Goal: Task Accomplishment & Management: Use online tool/utility

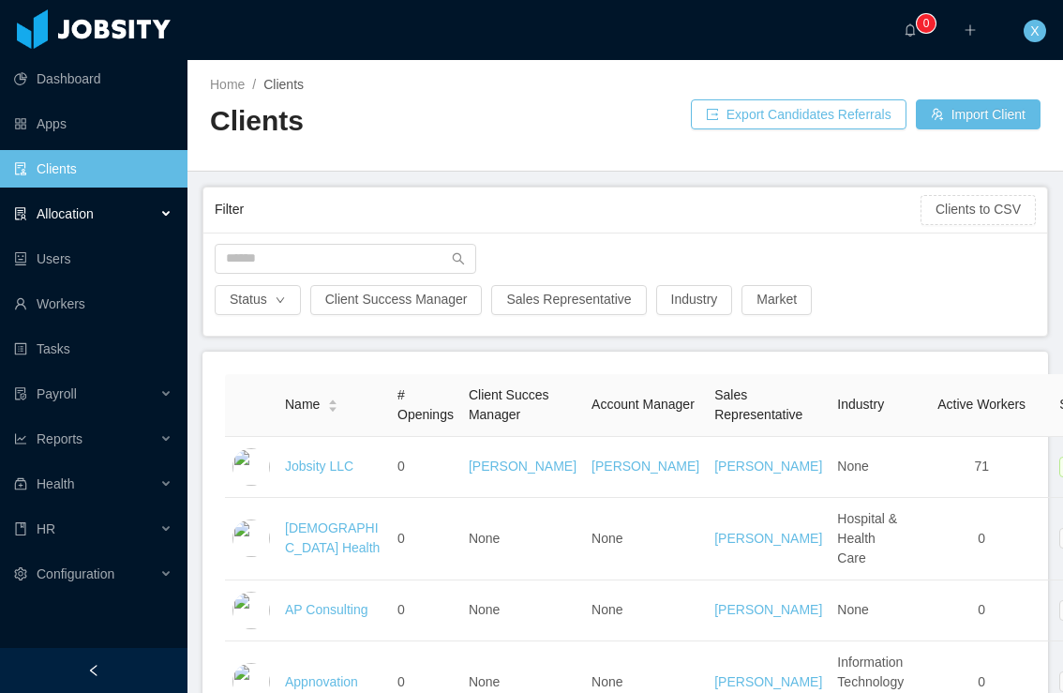
click at [69, 214] on span "Allocation" at bounding box center [65, 213] width 57 height 15
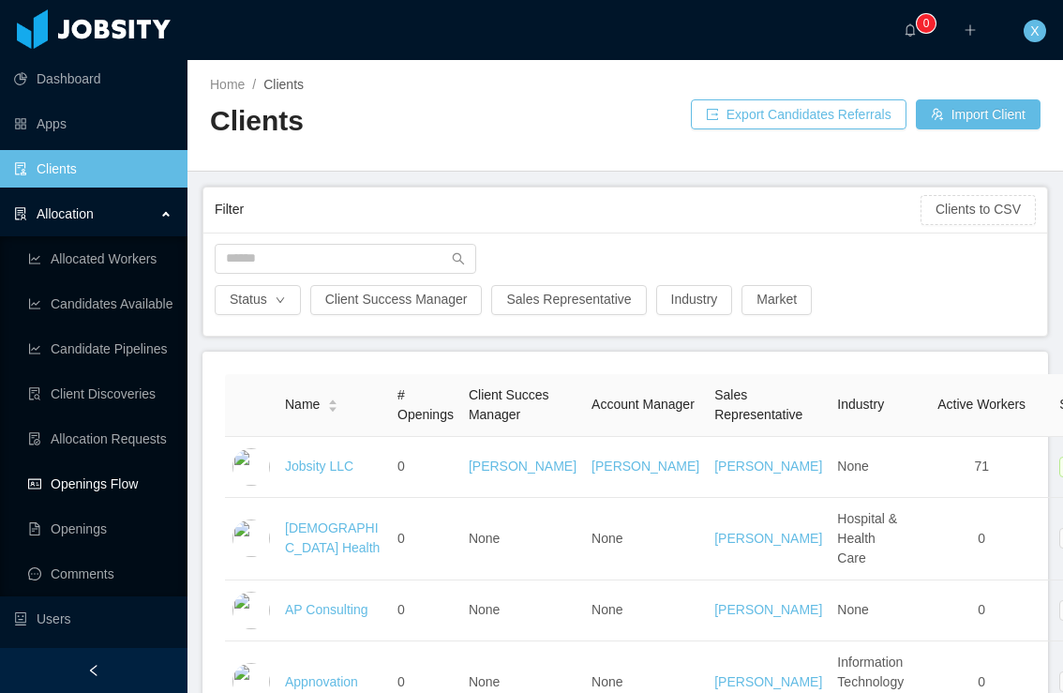
click at [95, 484] on link "Openings Flow" at bounding box center [100, 484] width 144 height 38
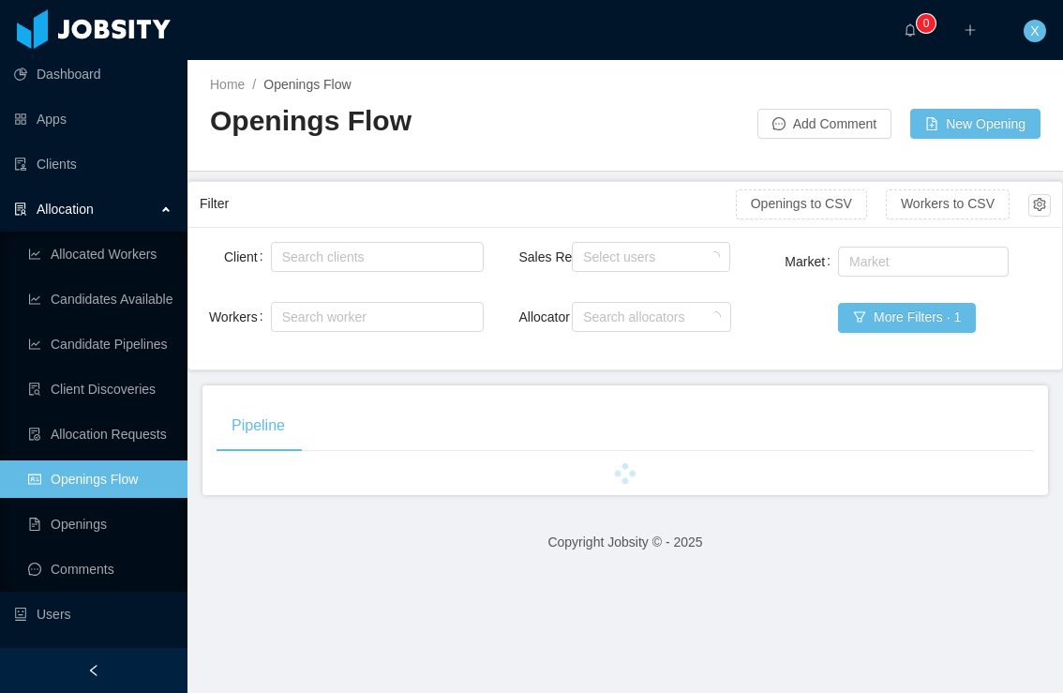
scroll to position [3, 0]
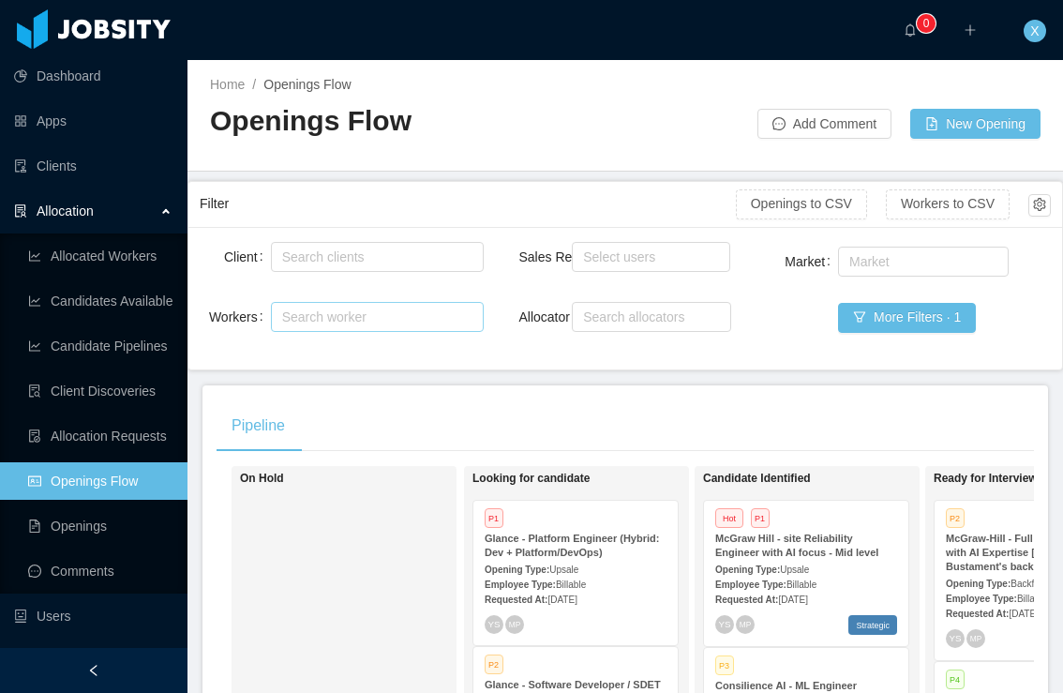
click at [351, 322] on div "Search worker" at bounding box center [368, 317] width 173 height 19
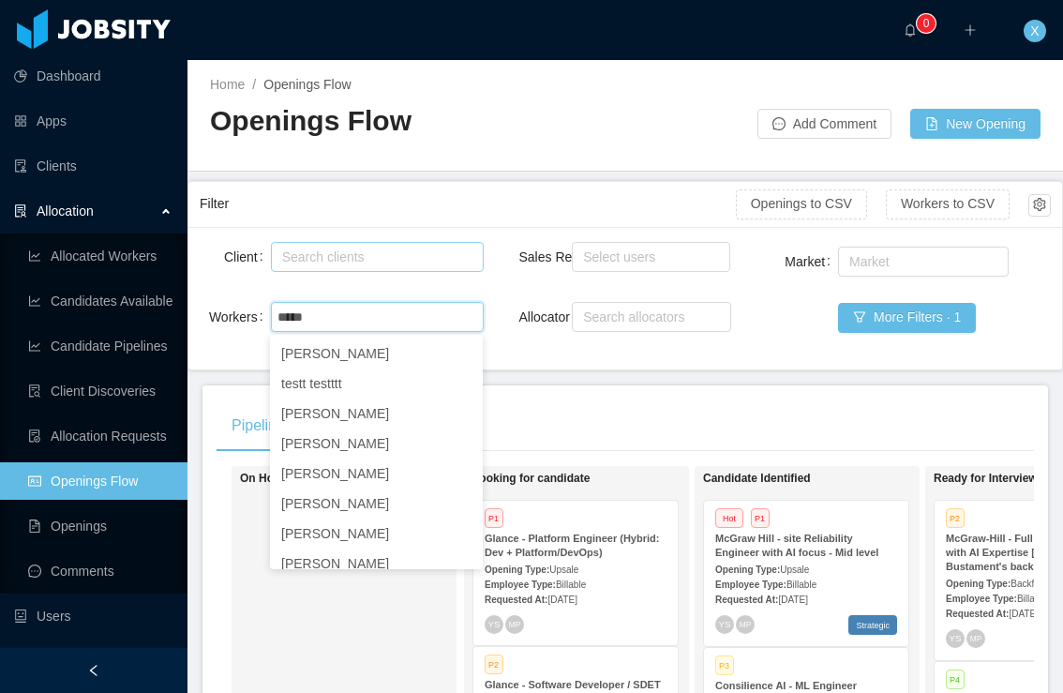
click at [364, 254] on div "Search clients" at bounding box center [373, 257] width 182 height 19
type input "*****"
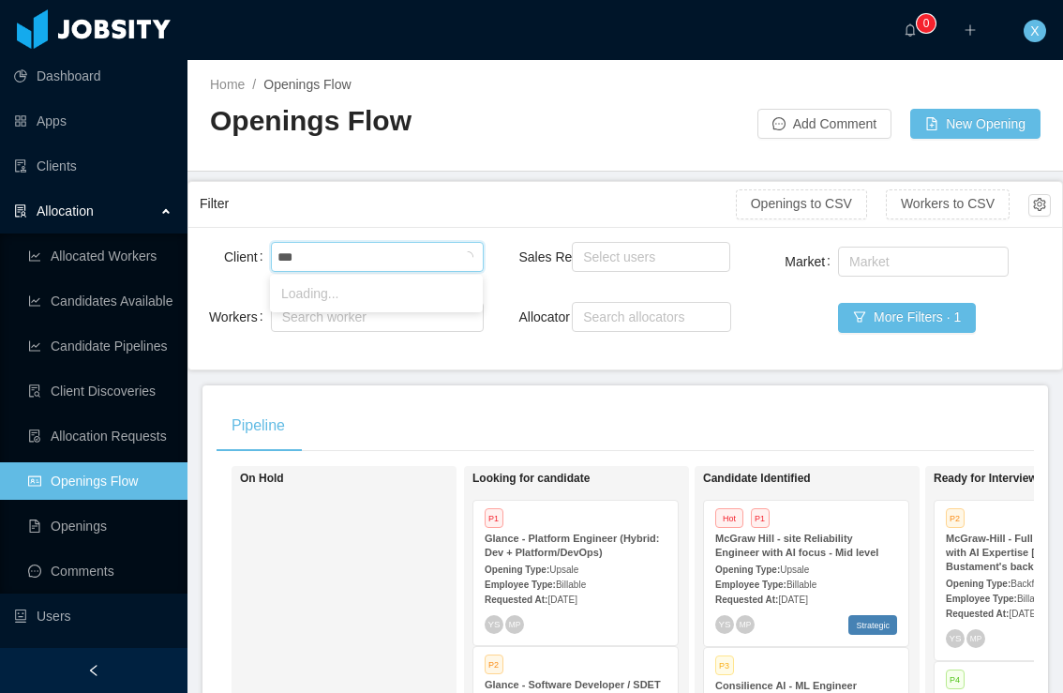
type input "****"
click at [384, 307] on li "McGraw-Hill Education" at bounding box center [376, 293] width 213 height 30
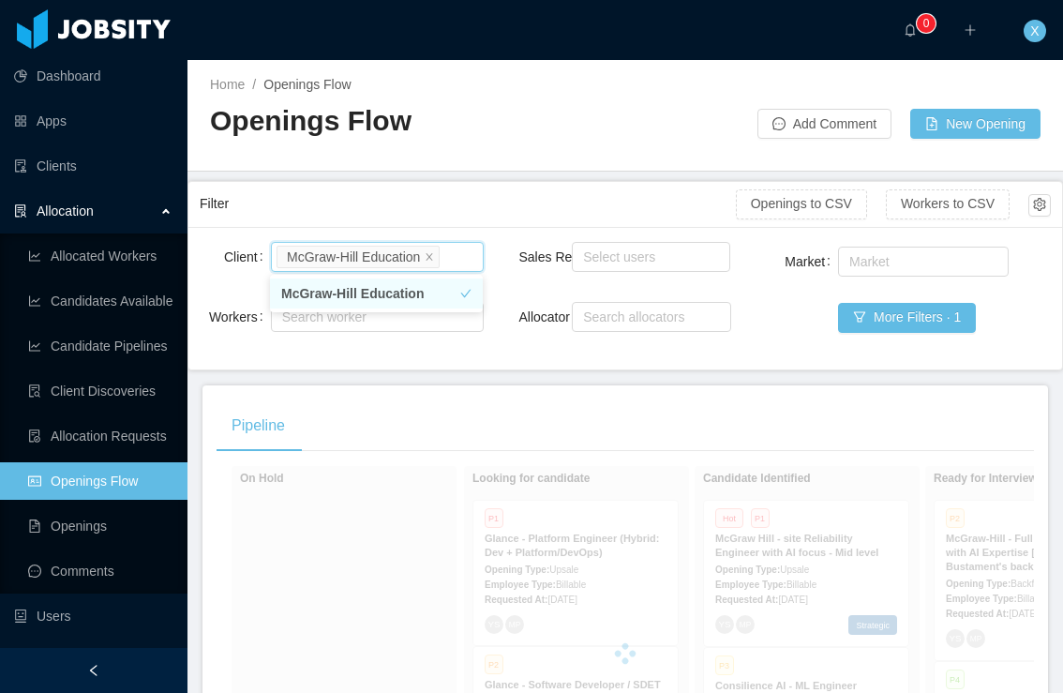
click at [379, 297] on li "McGraw-Hill Education" at bounding box center [376, 293] width 213 height 30
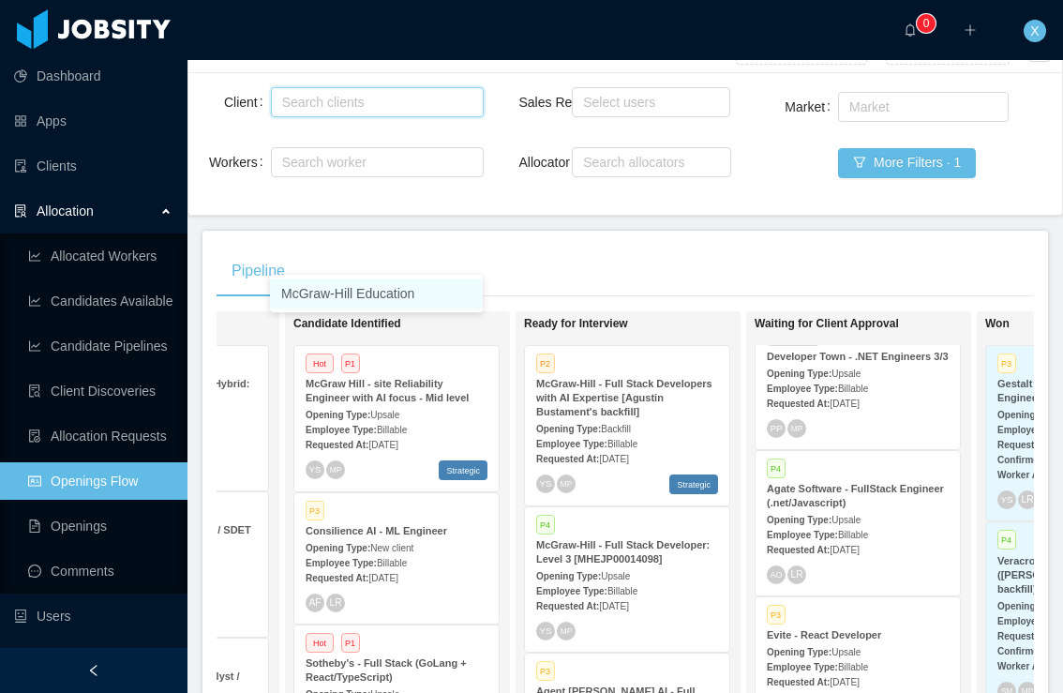
scroll to position [38, 0]
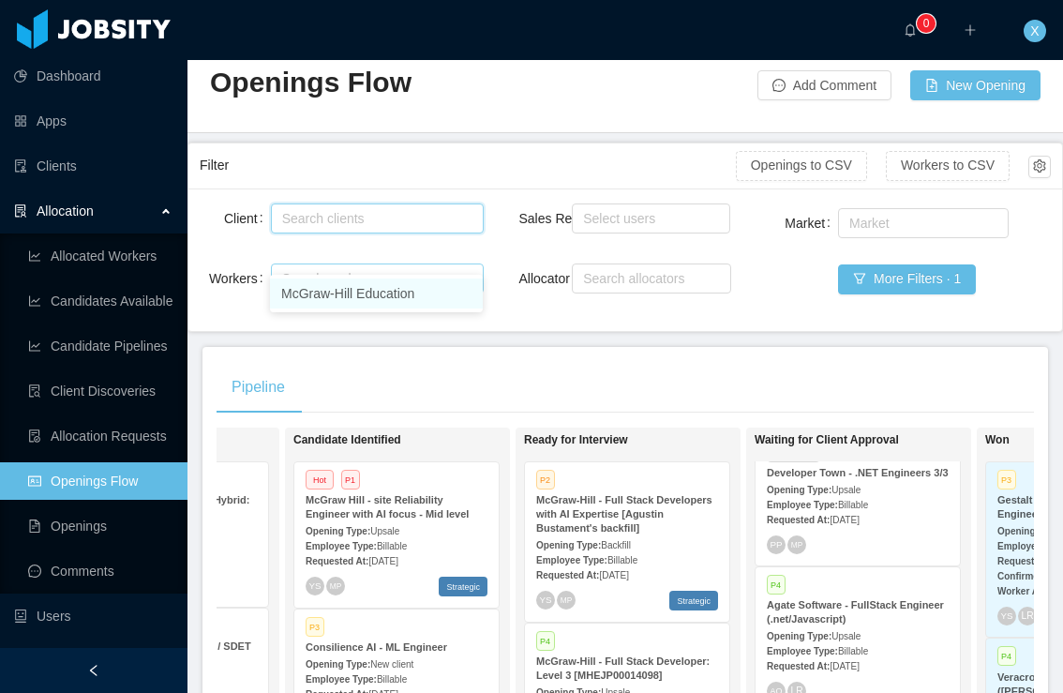
click at [299, 267] on div "Search worker" at bounding box center [371, 278] width 188 height 28
type input "*********"
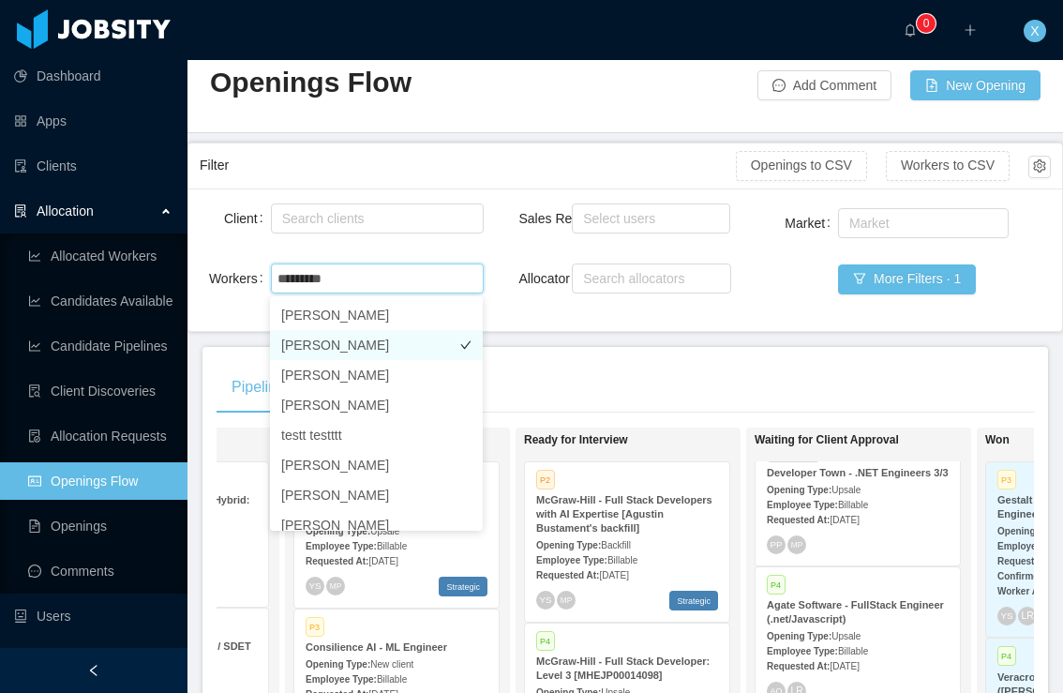
click at [322, 338] on li "[PERSON_NAME]" at bounding box center [376, 345] width 213 height 30
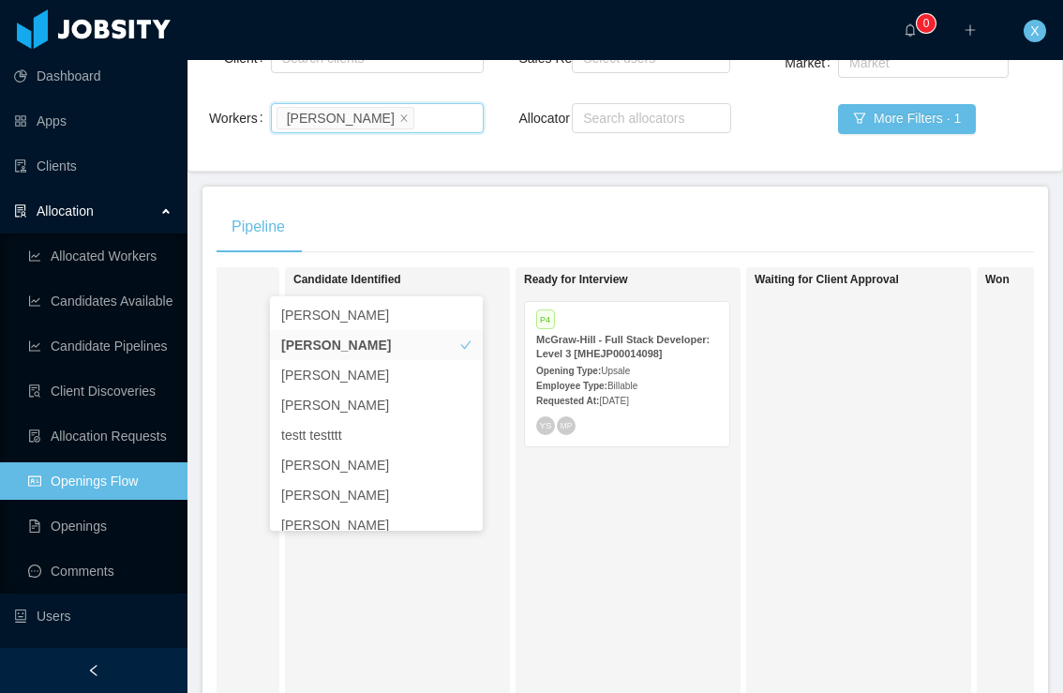
scroll to position [205, 0]
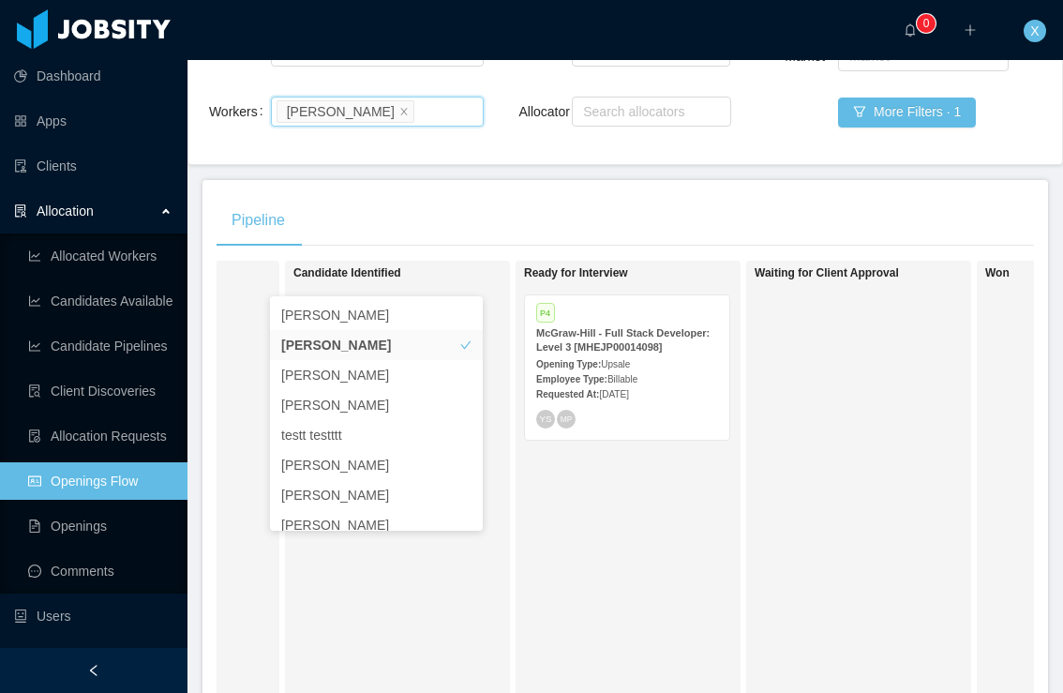
click at [697, 350] on div "McGraw-Hill - Full Stack Developer: Level 3 [MHEJP00014098]" at bounding box center [627, 340] width 182 height 28
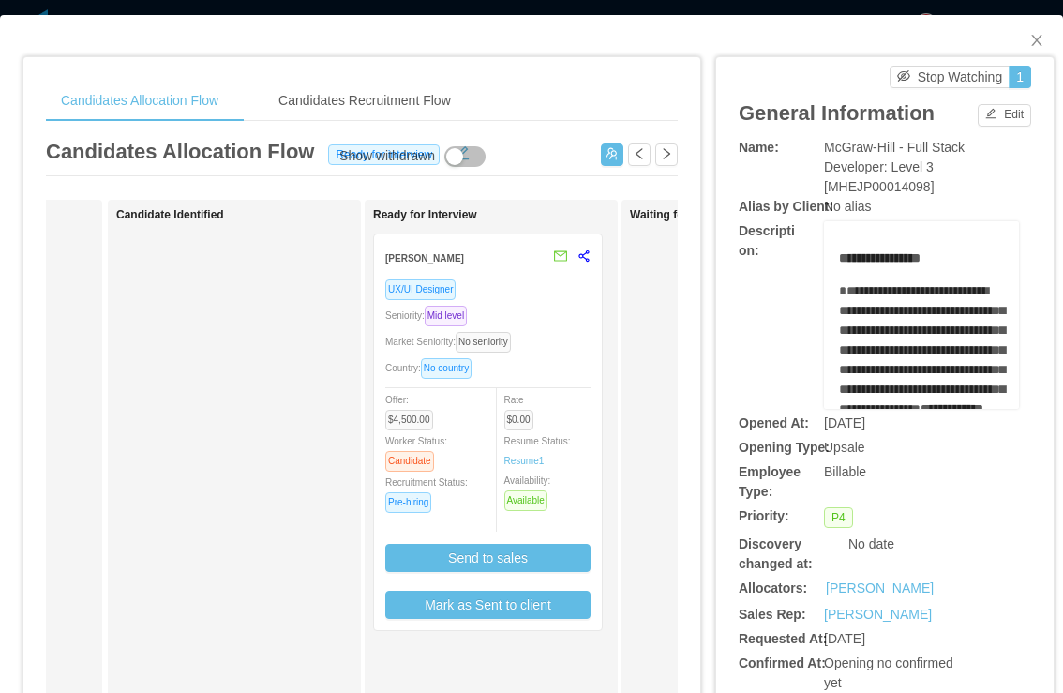
scroll to position [0, 211]
click at [542, 278] on div "UX/UI Designer" at bounding box center [488, 289] width 205 height 22
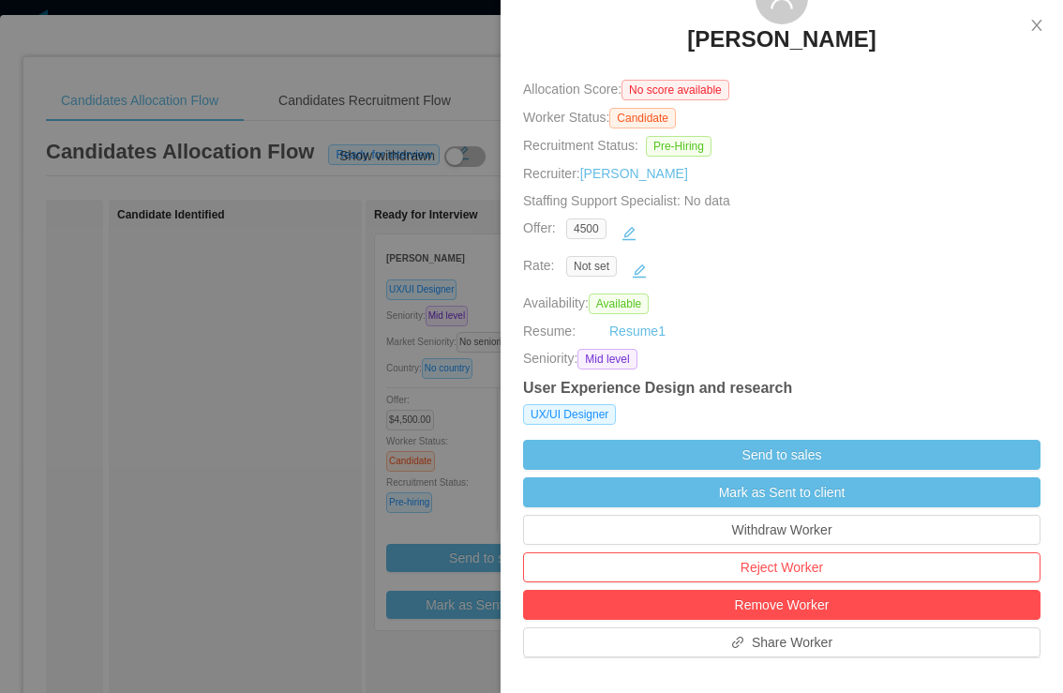
scroll to position [0, 0]
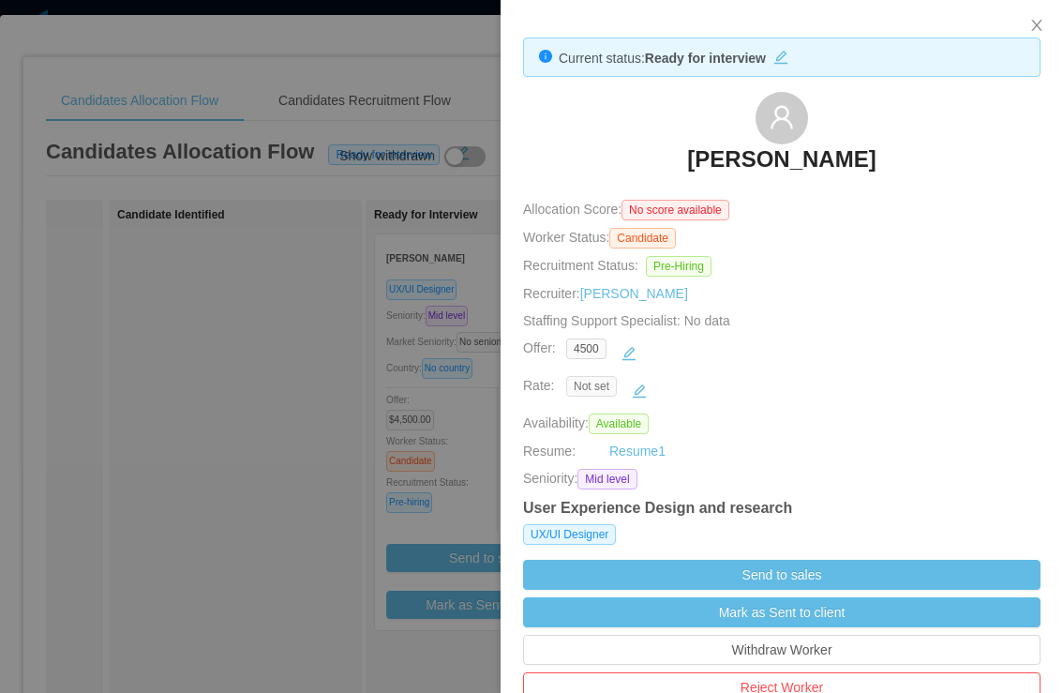
click at [596, 386] on span "Not set" at bounding box center [591, 386] width 51 height 21
click at [589, 389] on span "Not set" at bounding box center [591, 386] width 51 height 21
click at [643, 389] on button "button" at bounding box center [639, 391] width 30 height 30
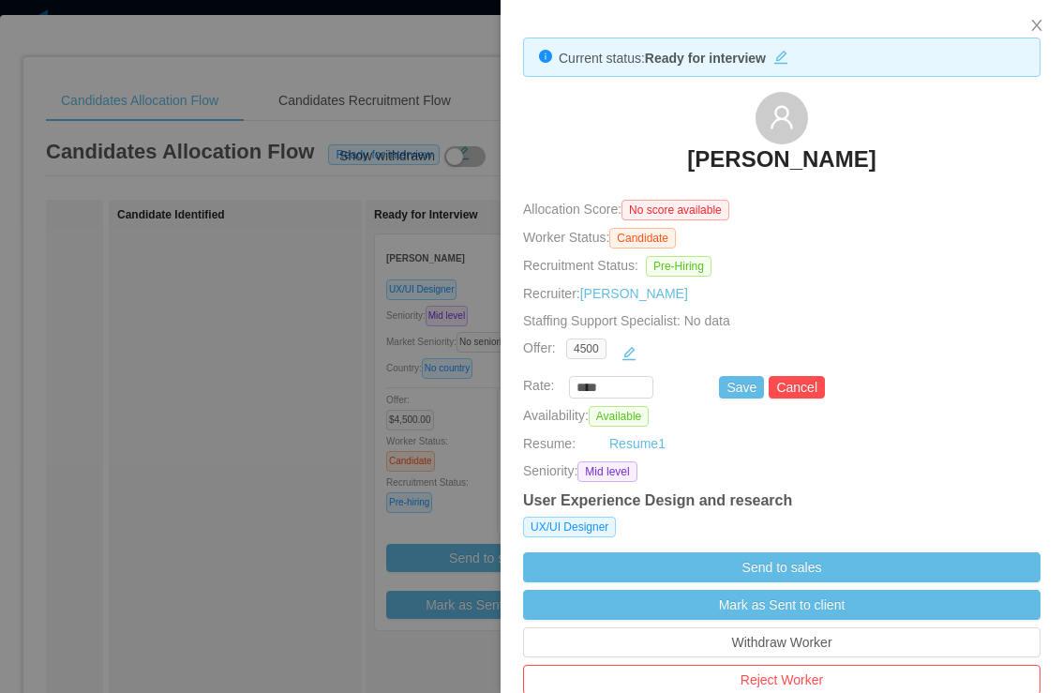
scroll to position [10, 0]
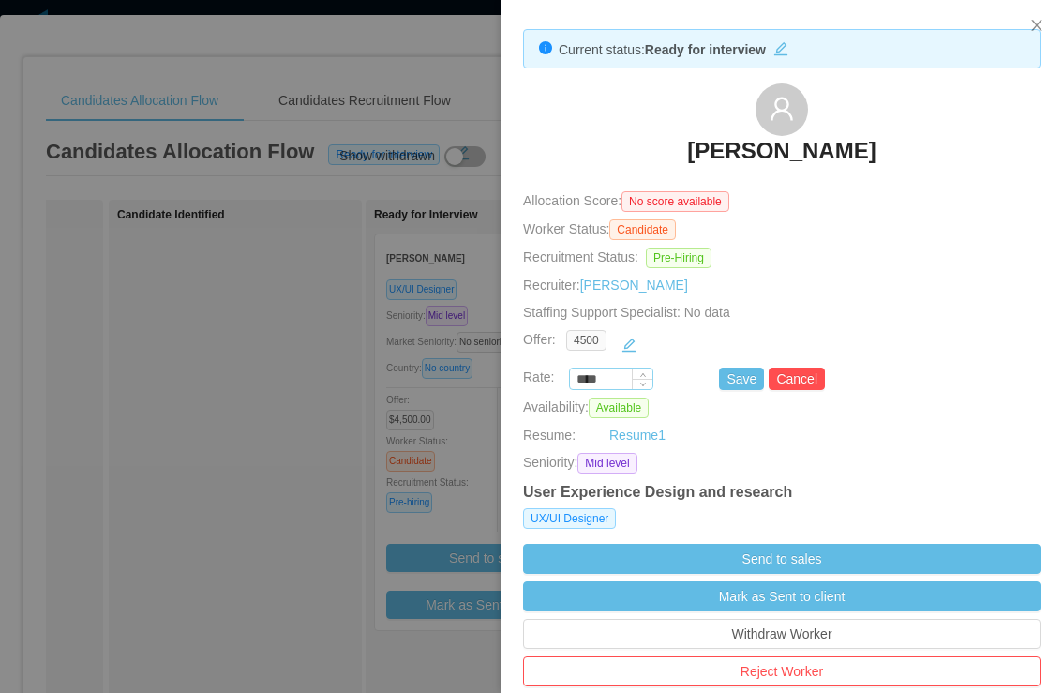
click at [607, 384] on input "****" at bounding box center [611, 379] width 83 height 21
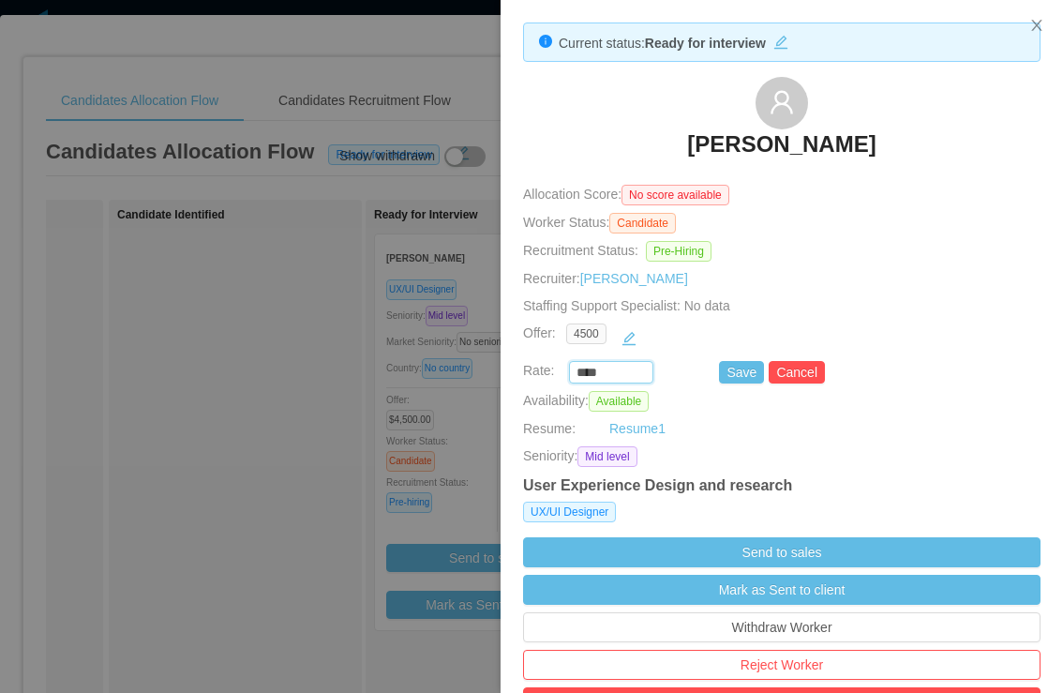
scroll to position [17, 0]
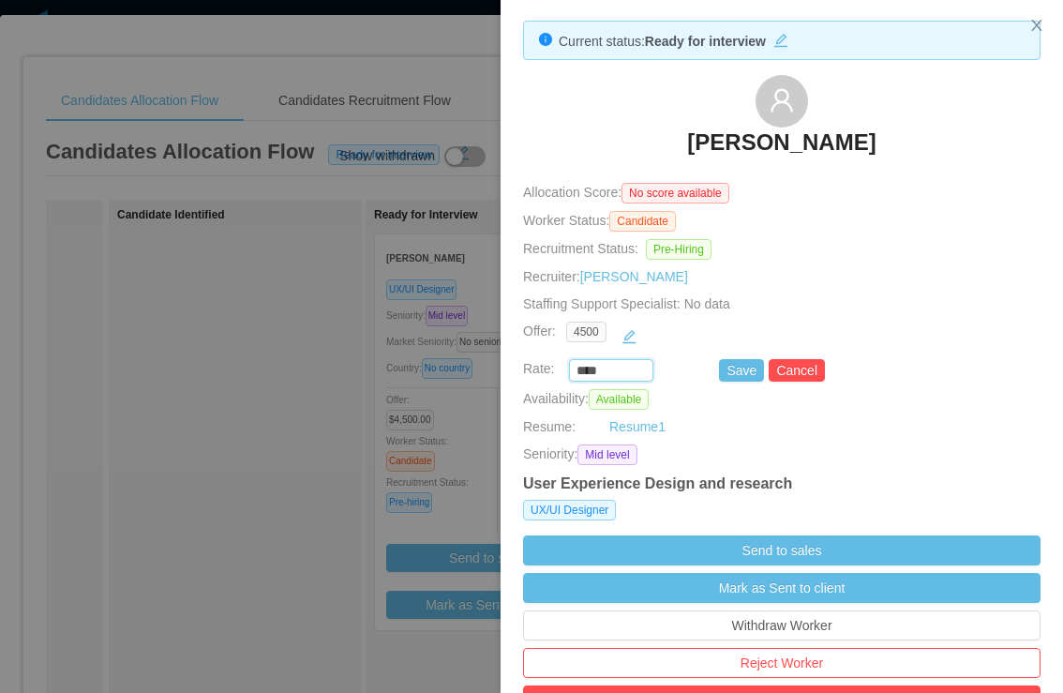
paste input "***"
type input "*******"
click at [743, 376] on button "Save" at bounding box center [741, 370] width 45 height 23
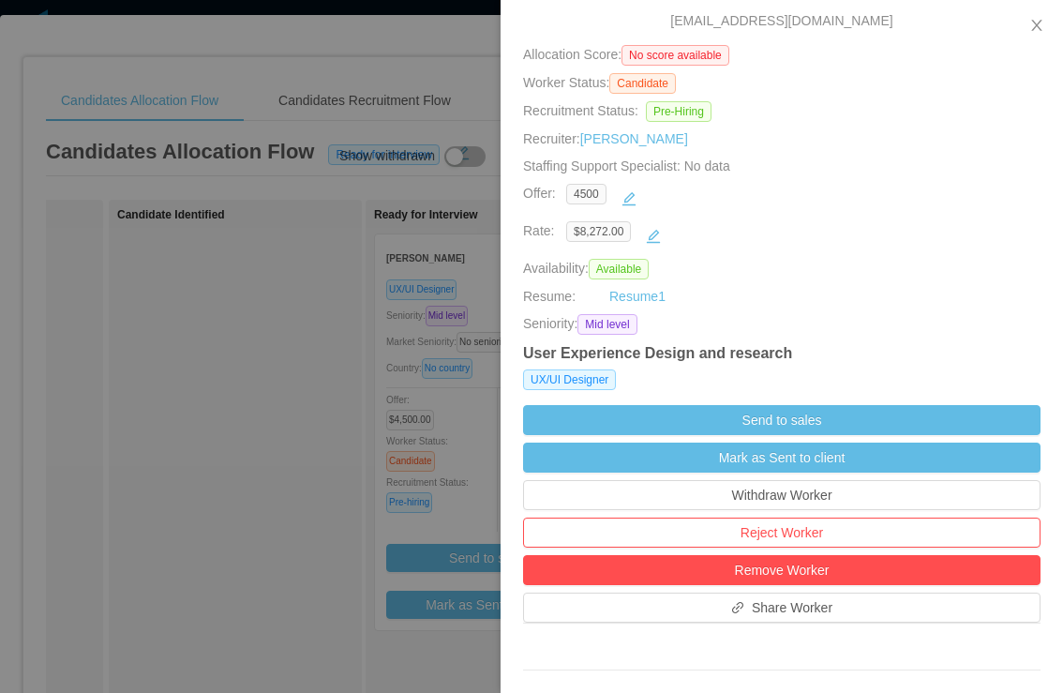
scroll to position [175, 0]
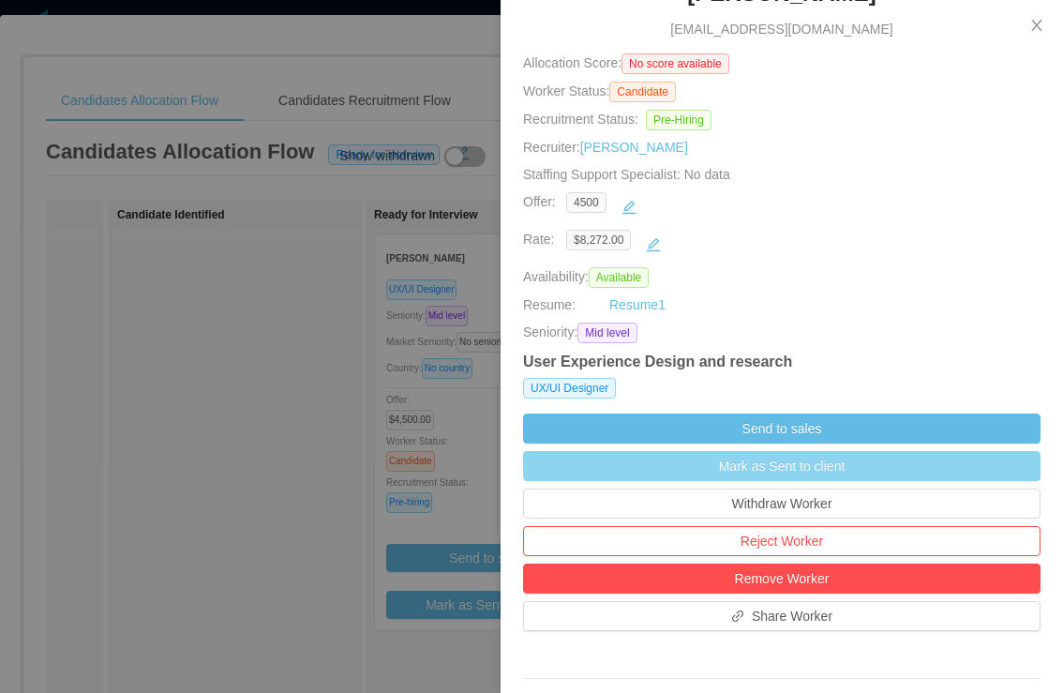
click at [722, 466] on button "Mark as Sent to client" at bounding box center [782, 466] width 518 height 30
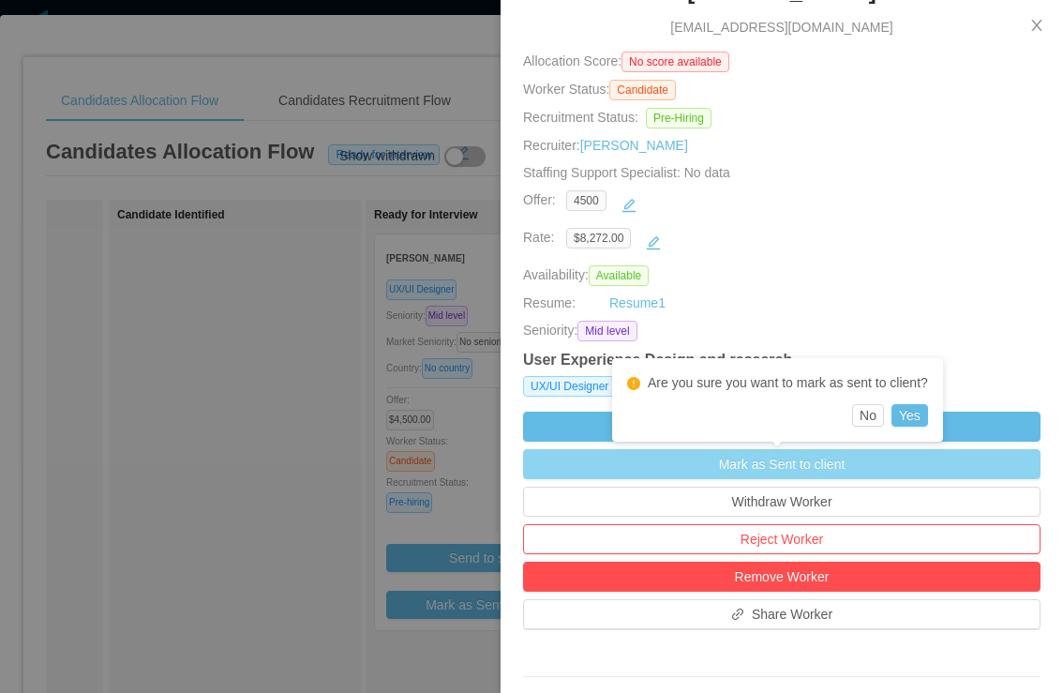
scroll to position [170, 0]
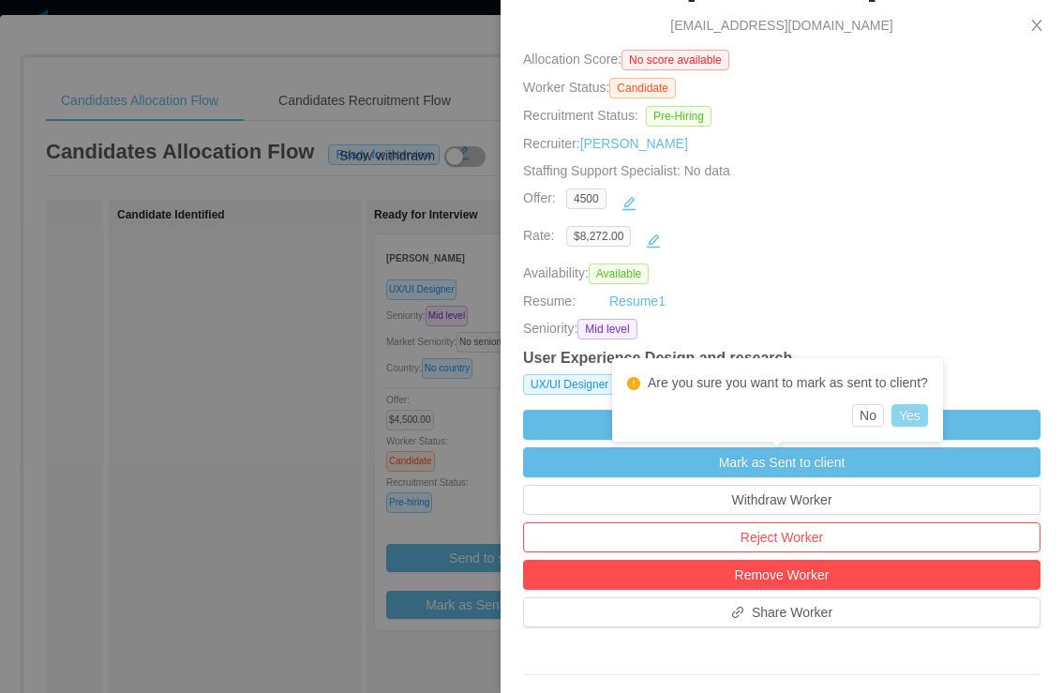
click at [914, 416] on button "Yes" at bounding box center [910, 415] width 37 height 23
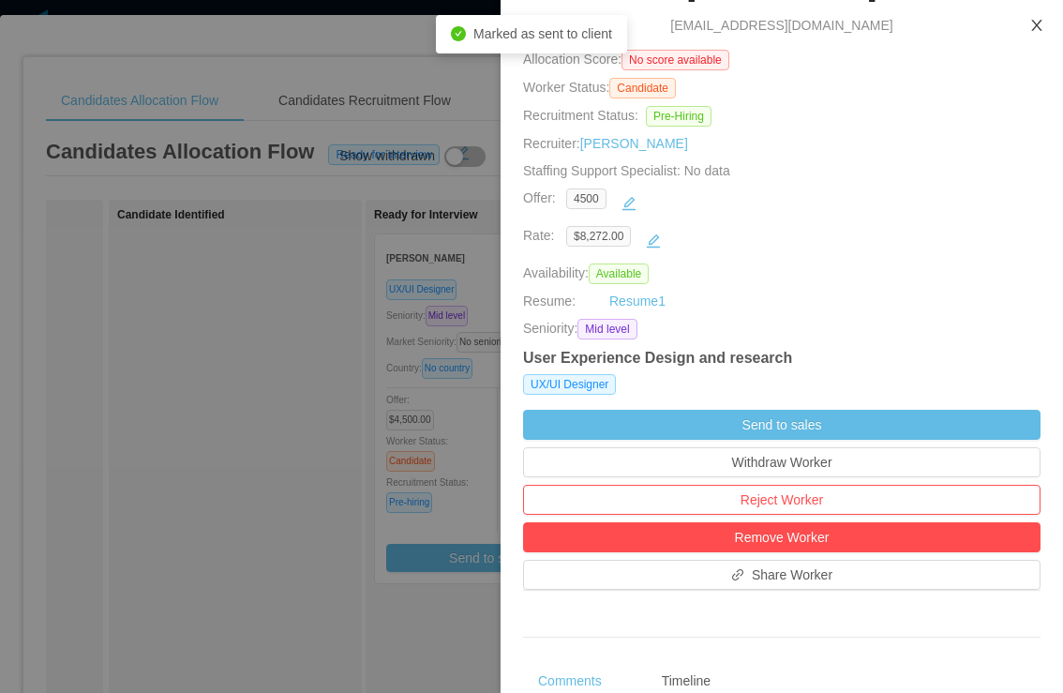
click at [1030, 25] on icon "icon: close" at bounding box center [1037, 25] width 15 height 15
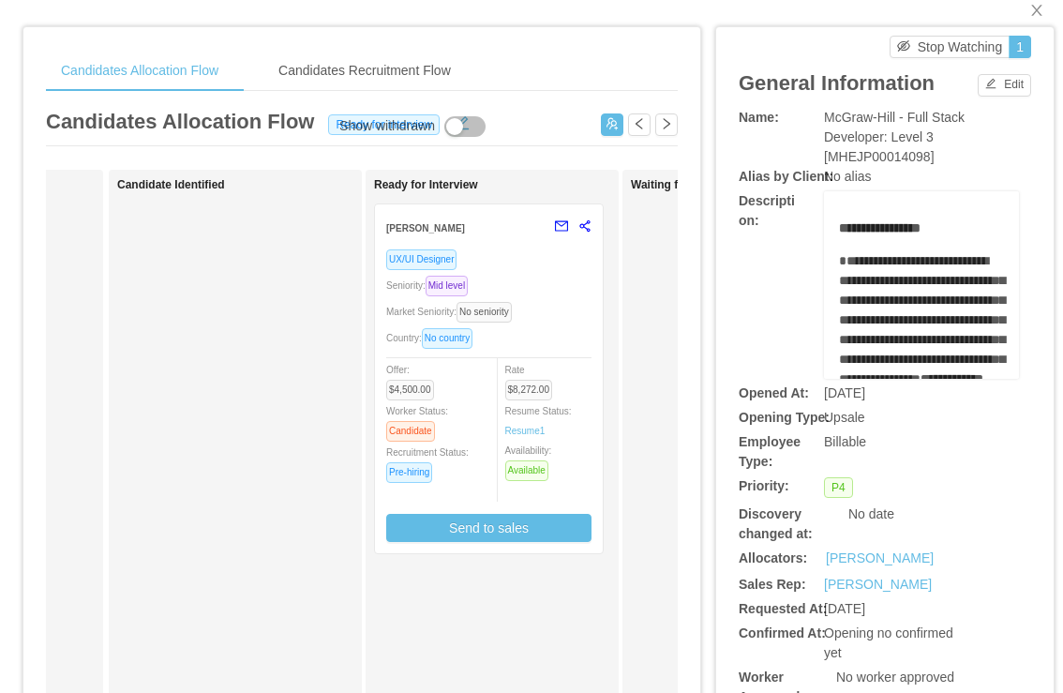
scroll to position [0, 0]
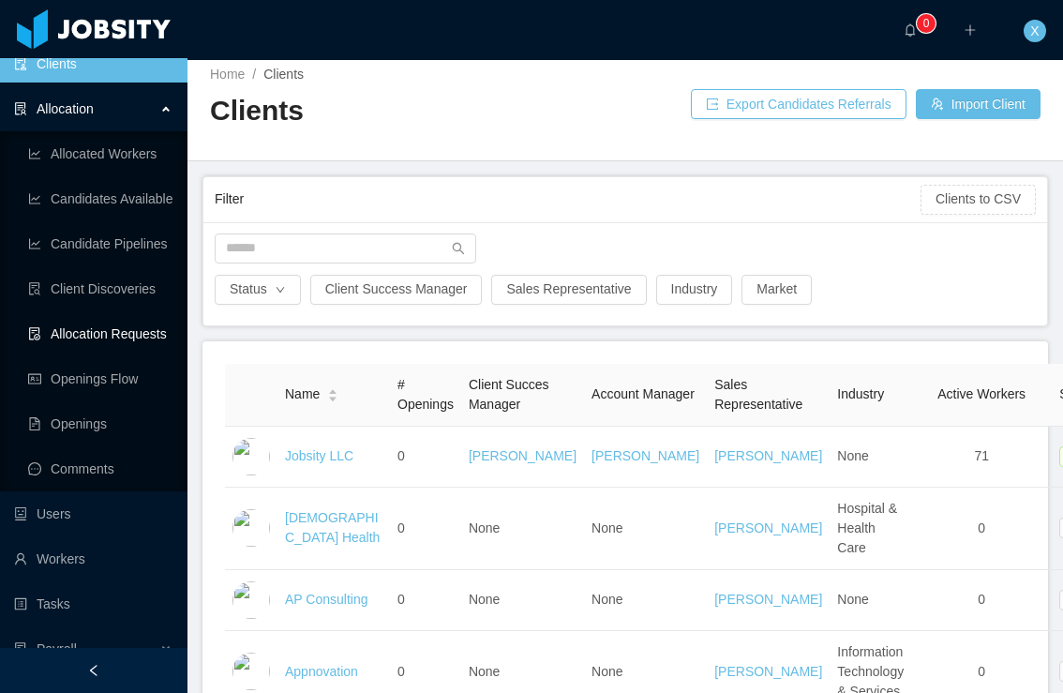
scroll to position [113, 0]
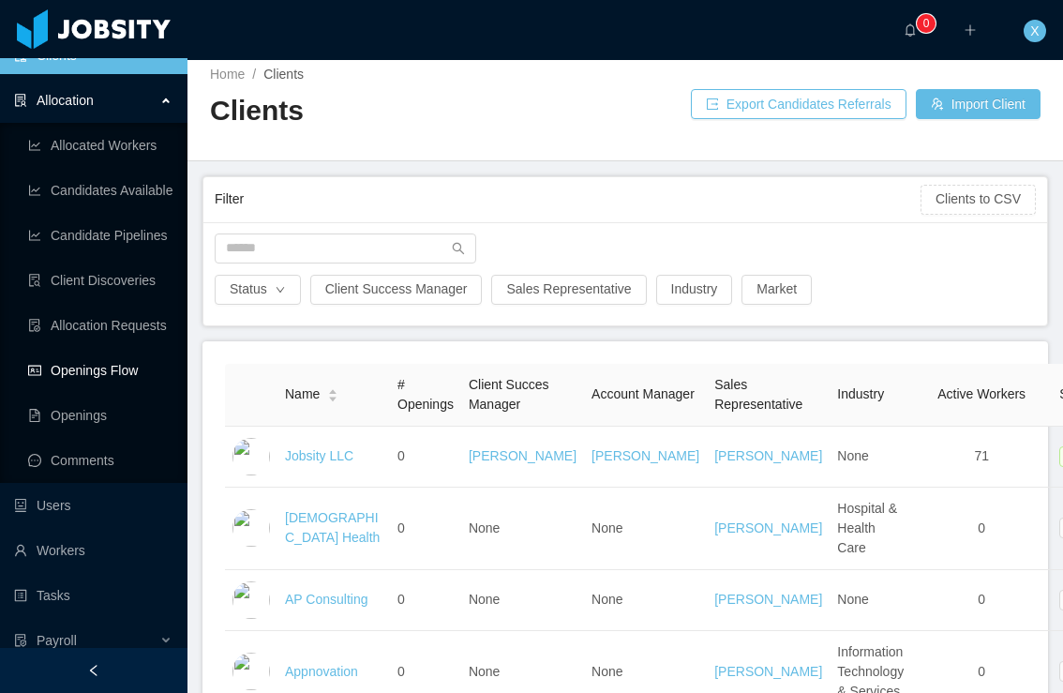
click at [90, 360] on link "Openings Flow" at bounding box center [100, 371] width 144 height 38
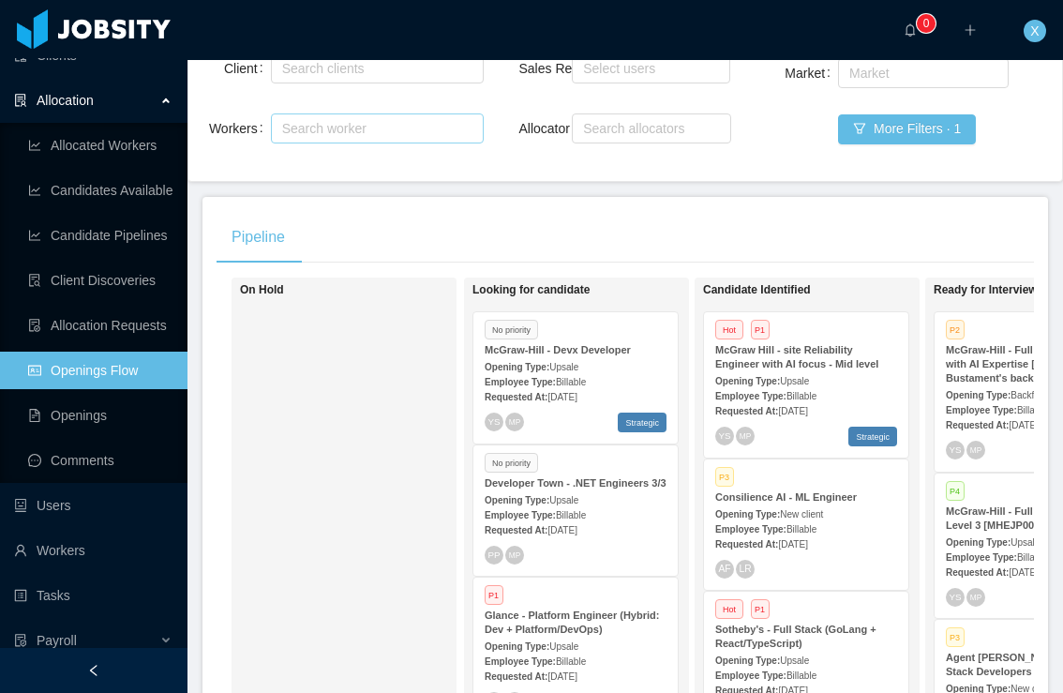
scroll to position [185, 0]
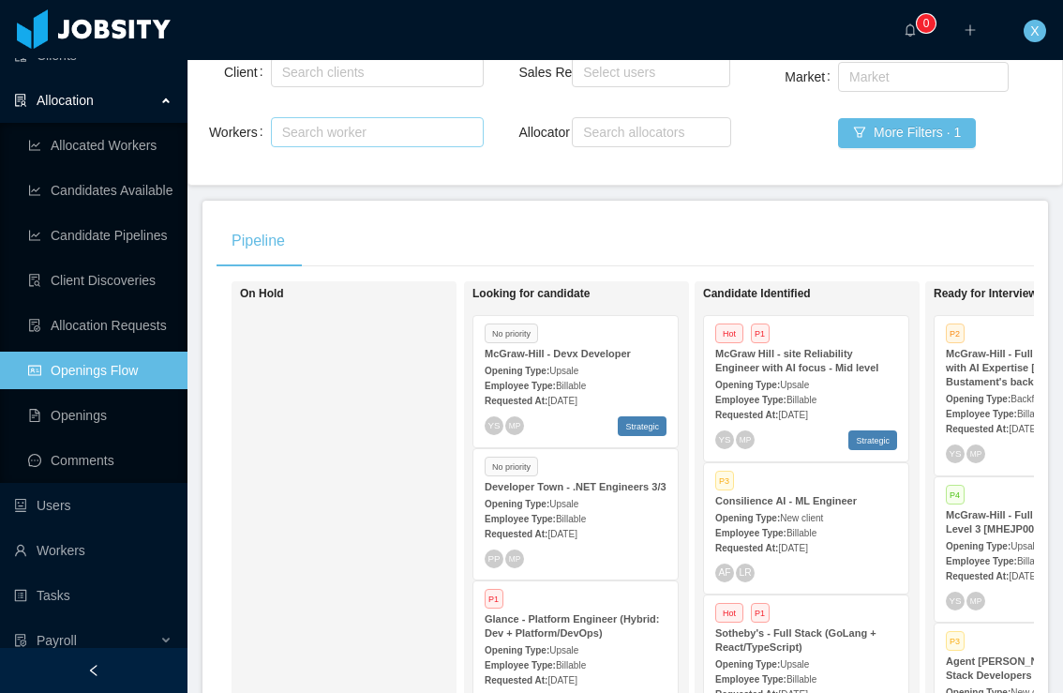
click at [321, 133] on div "Search worker" at bounding box center [368, 132] width 173 height 19
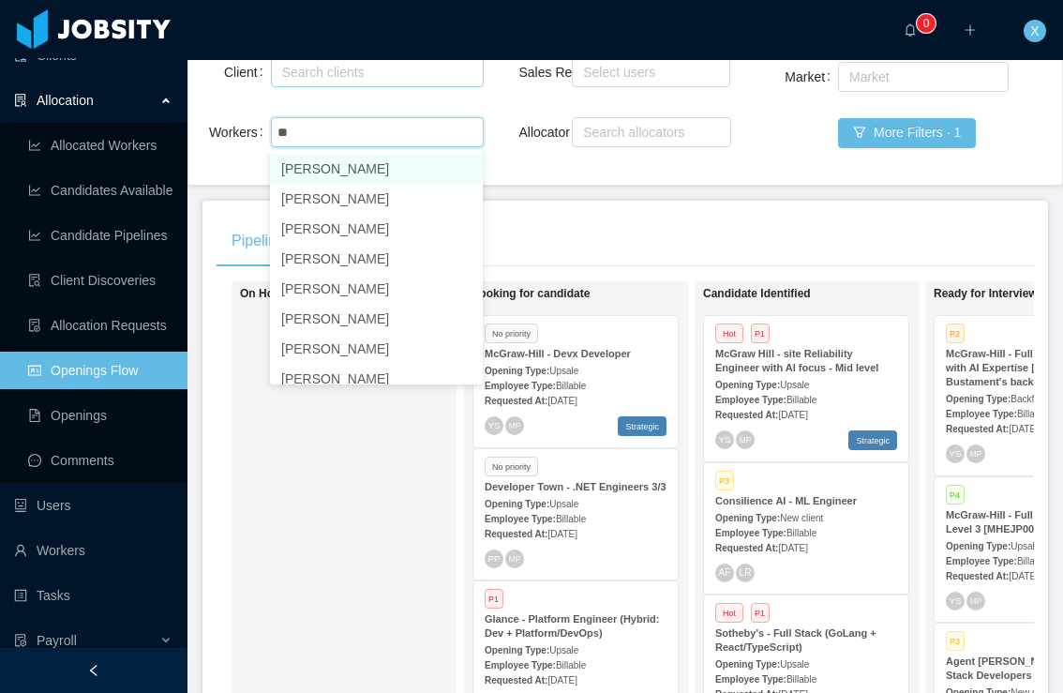
click at [325, 76] on div "Search clients" at bounding box center [373, 72] width 182 height 19
type input "**"
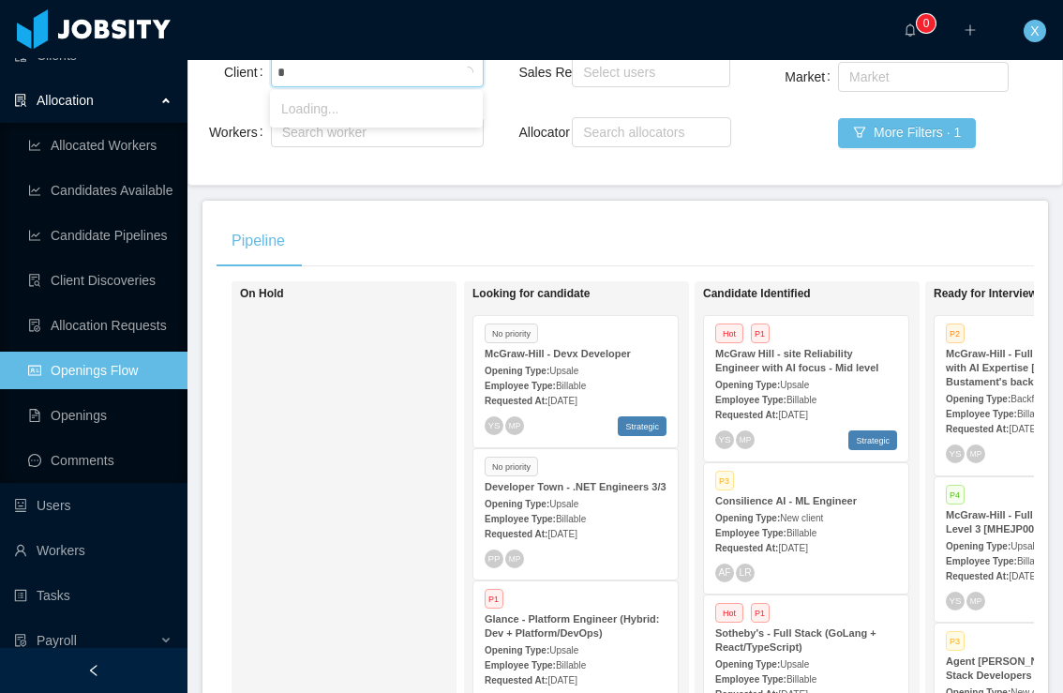
type input "**"
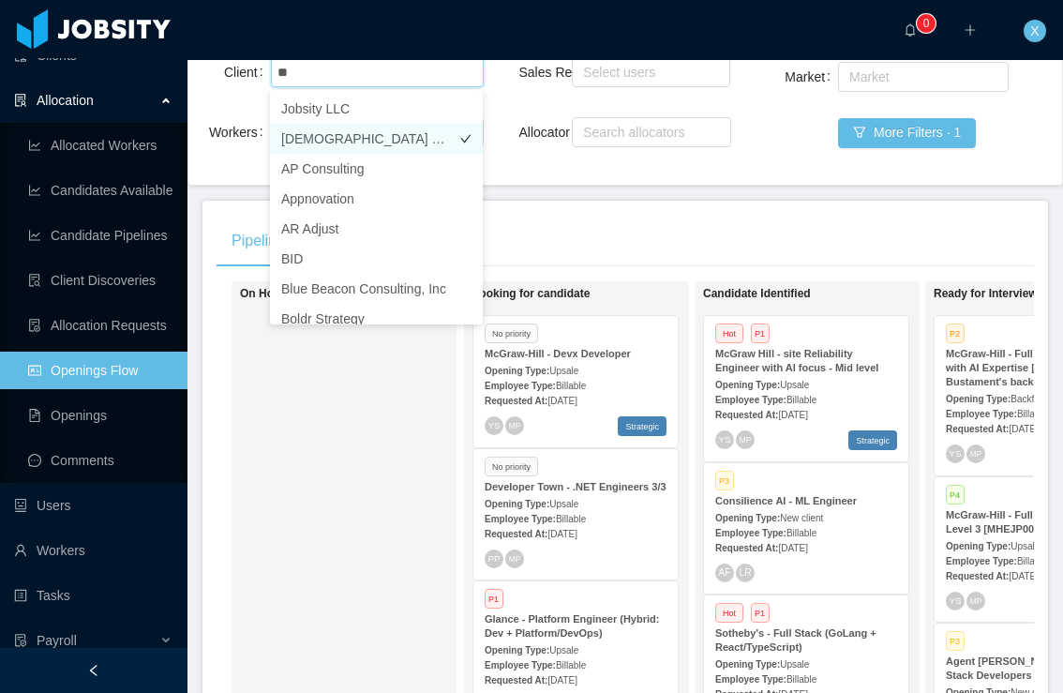
scroll to position [1, 0]
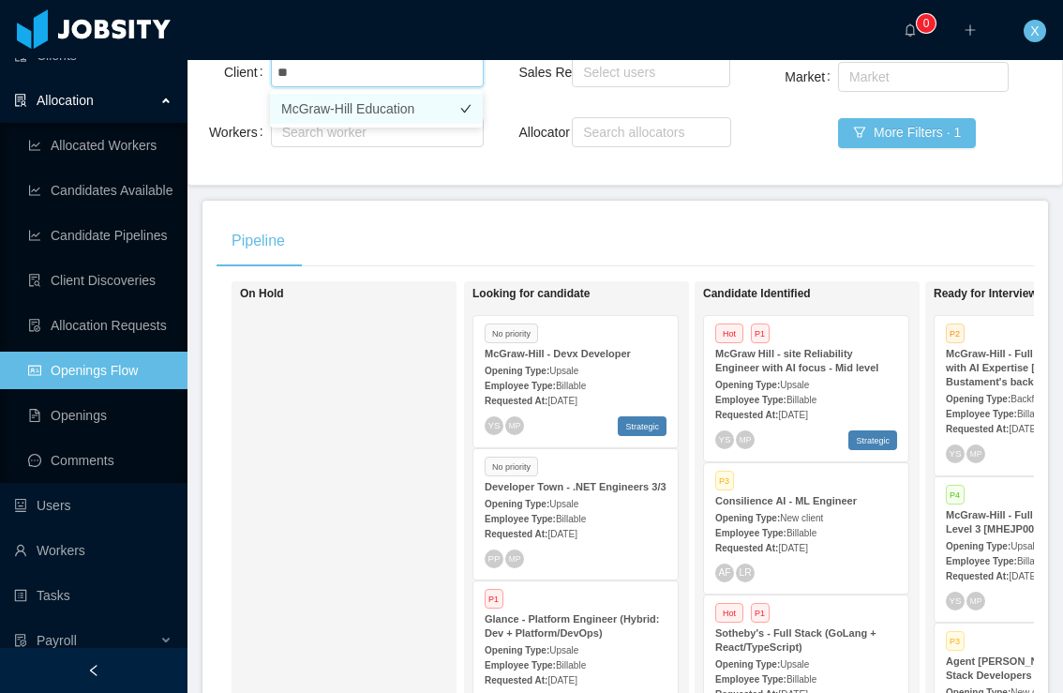
click at [385, 116] on li "McGraw-Hill Education" at bounding box center [376, 109] width 213 height 30
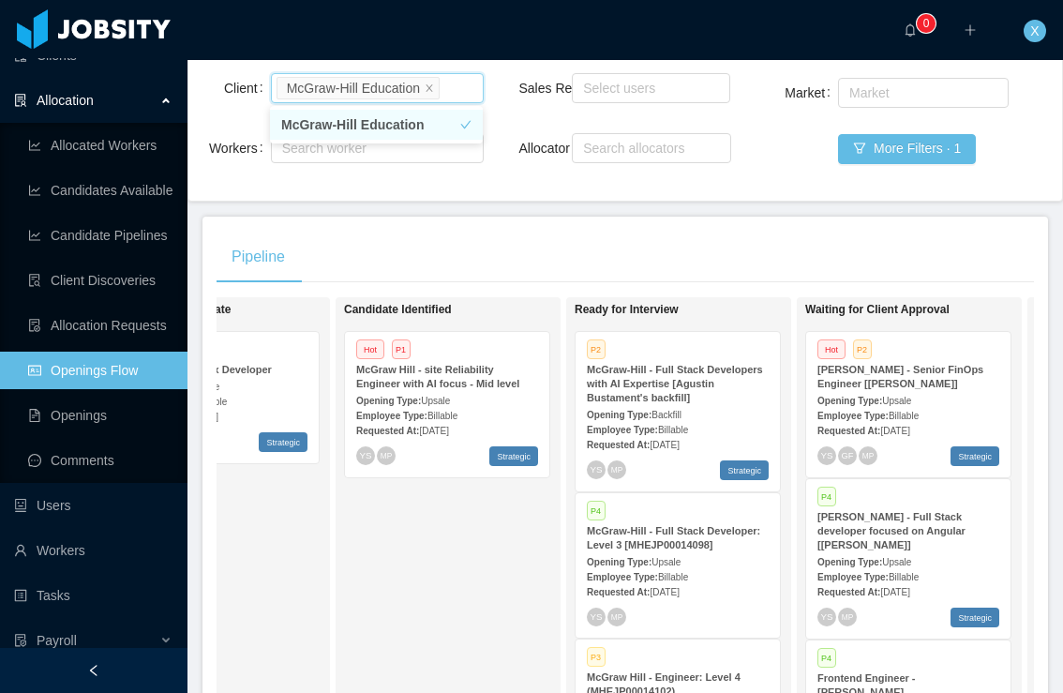
scroll to position [181, 0]
